Goal: Navigation & Orientation: Go to known website

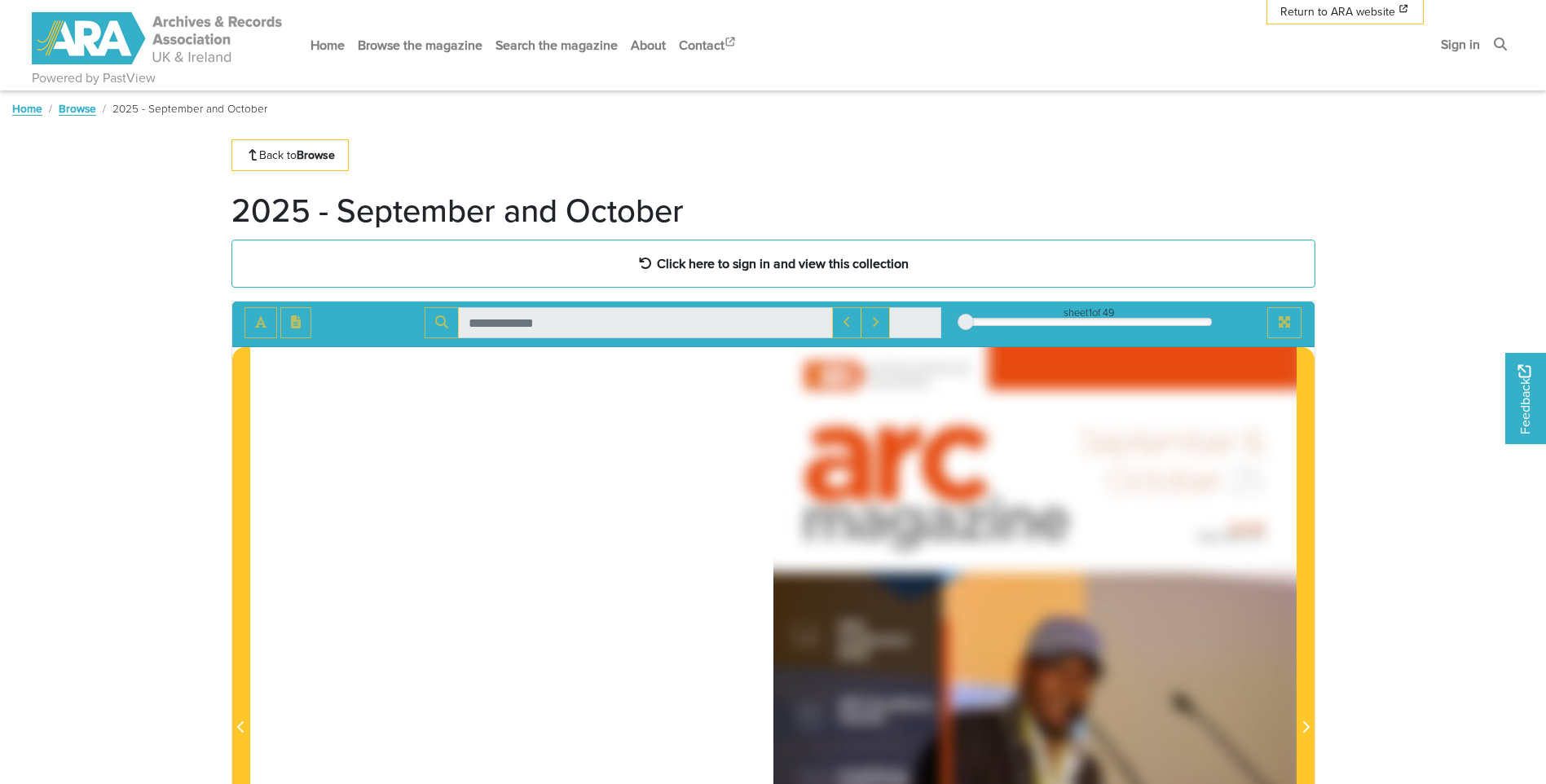
click at [90, 32] on img at bounding box center [158, 38] width 252 height 53
click at [21, 110] on link "Home" at bounding box center [28, 108] width 30 height 16
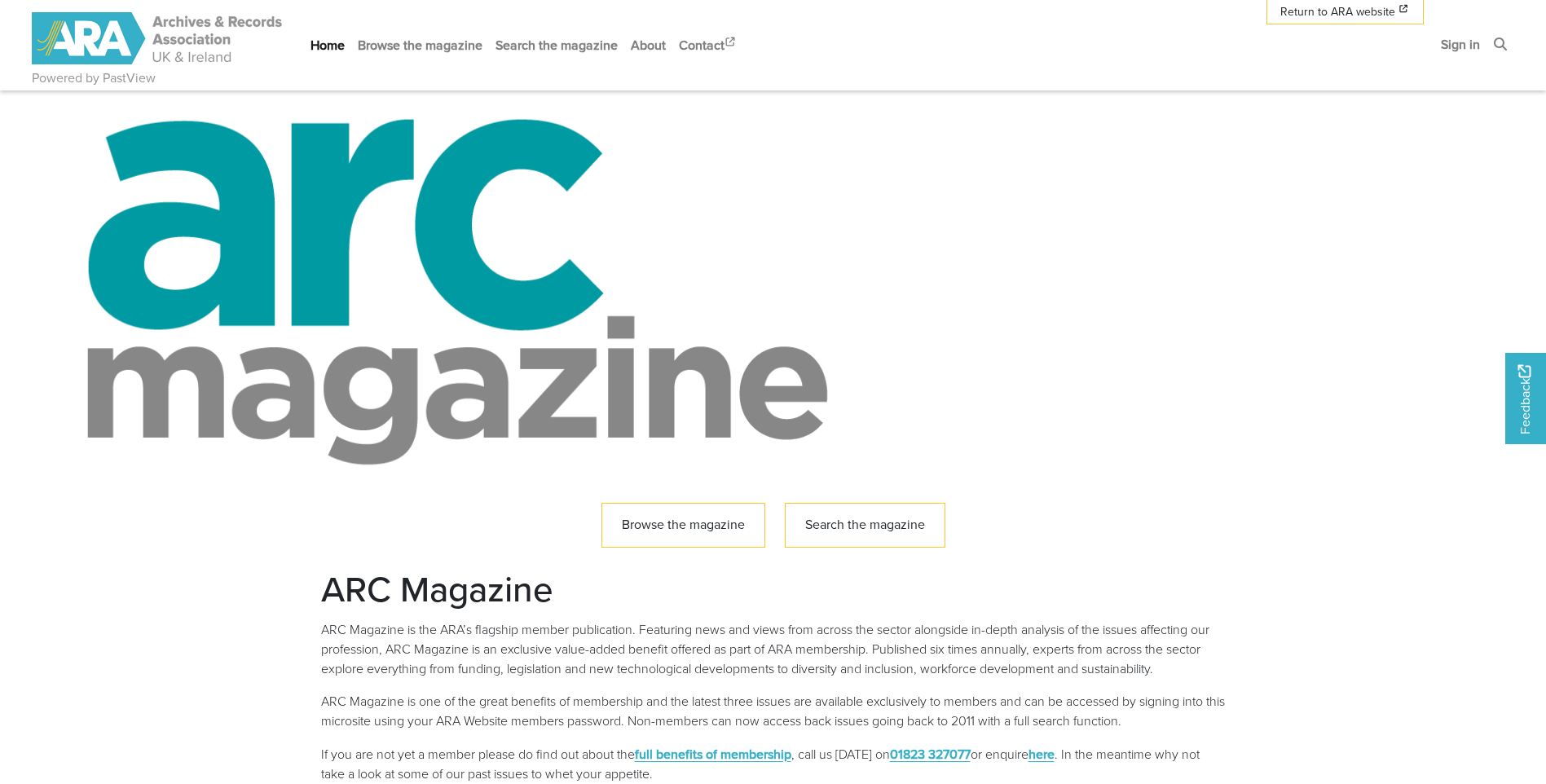
click at [103, 33] on img at bounding box center [158, 38] width 252 height 53
click at [1303, 4] on span "Return to ARA website" at bounding box center [1337, 12] width 115 height 17
